Goal: Navigation & Orientation: Find specific page/section

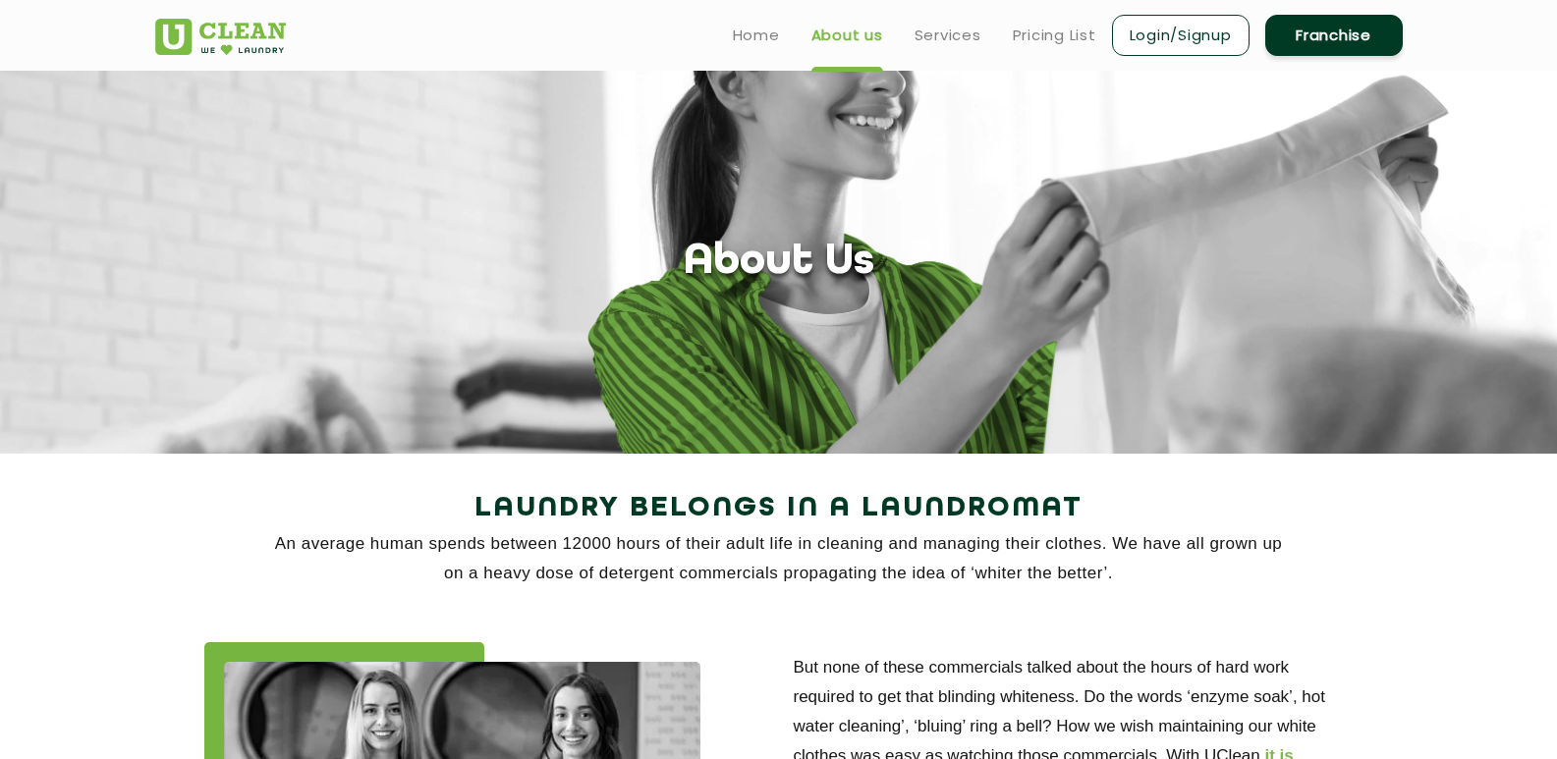
click at [780, 40] on ul "Home About us Services Pricing List Login/Signup Franchise" at bounding box center [1060, 35] width 686 height 46
click at [763, 41] on link "Home" at bounding box center [756, 36] width 47 height 24
